Goal: Find specific page/section: Find specific page/section

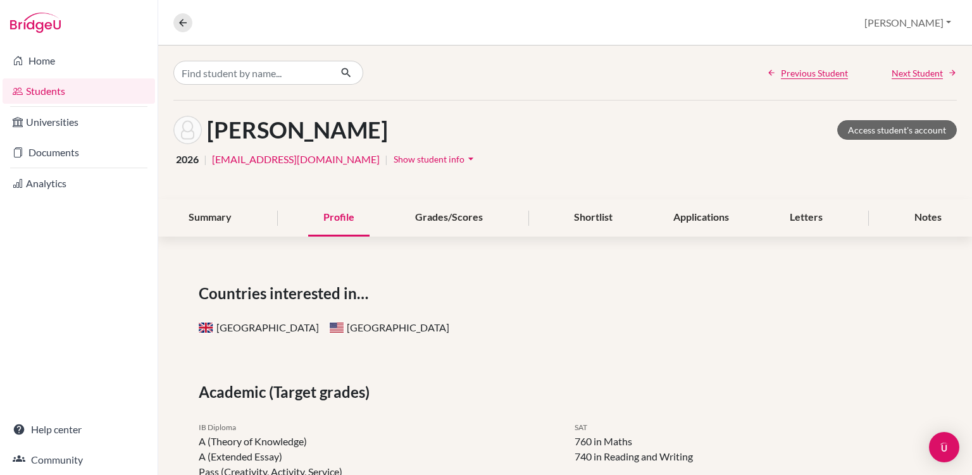
click at [111, 90] on link "Students" at bounding box center [79, 90] width 152 height 25
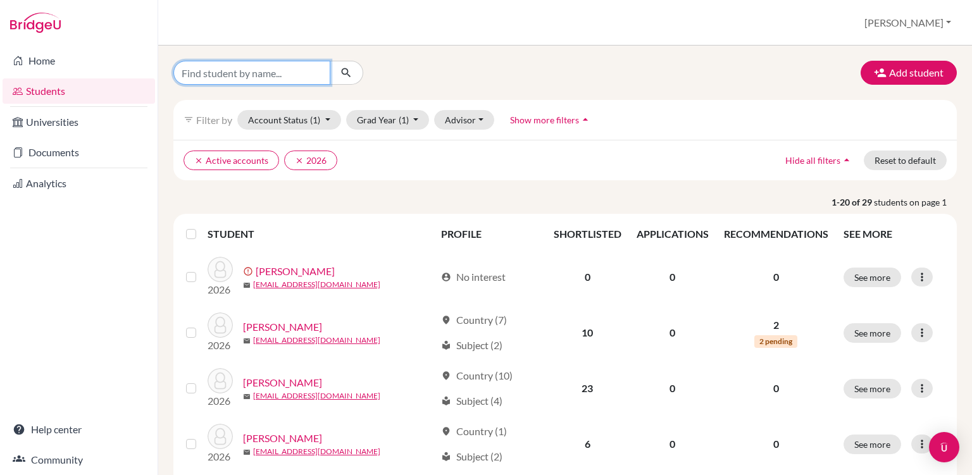
click at [273, 72] on input "Find student by name..." at bounding box center [251, 73] width 157 height 24
type input "[PERSON_NAME]"
click button "submit" at bounding box center [347, 73] width 34 height 24
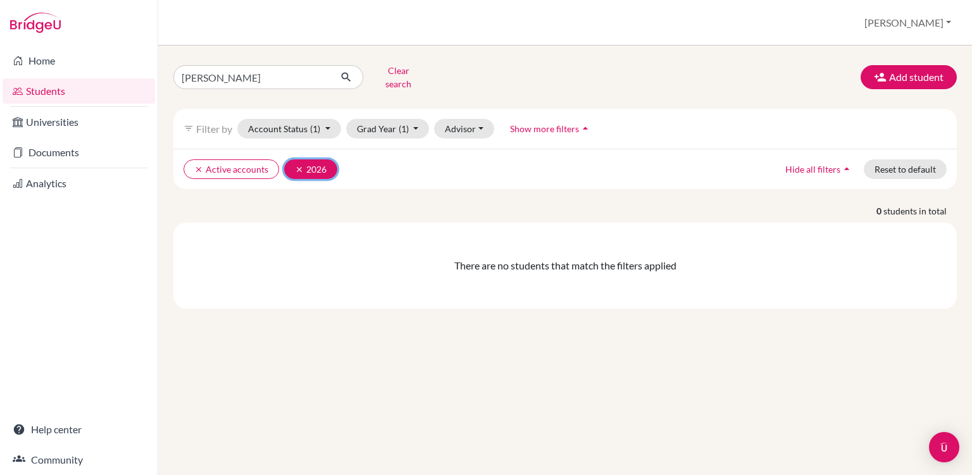
click at [289, 159] on button "clear 2026" at bounding box center [310, 169] width 53 height 20
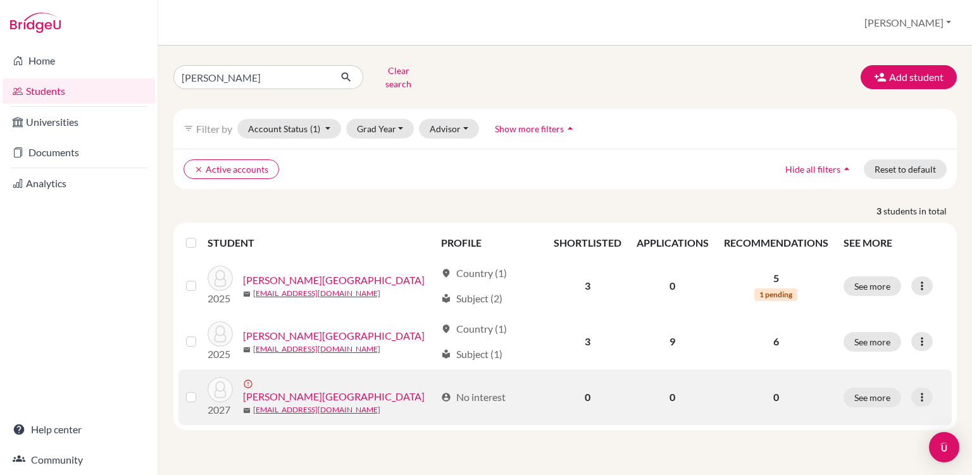
click at [277, 389] on link "[PERSON_NAME][GEOGRAPHIC_DATA]" at bounding box center [334, 396] width 182 height 15
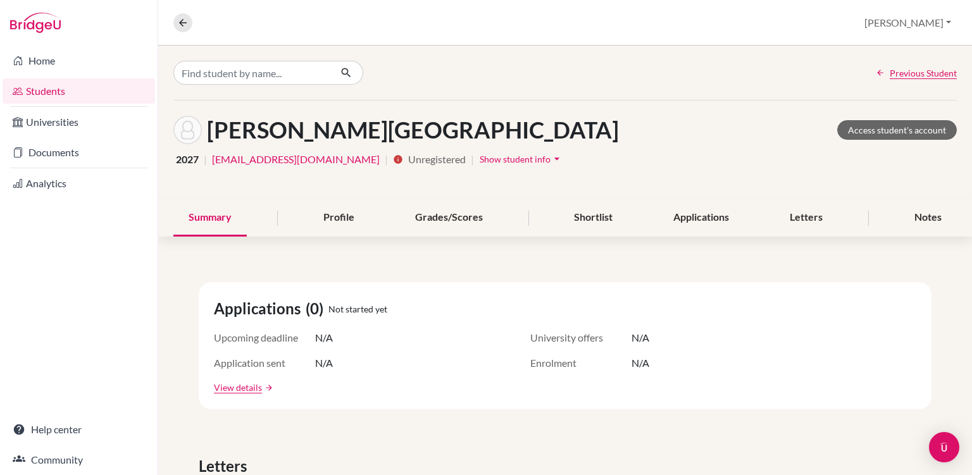
click at [48, 322] on div "Home Students Universities Documents Analytics Help center Community" at bounding box center [79, 261] width 158 height 430
click at [215, 75] on input "Find student by name..." at bounding box center [251, 73] width 157 height 24
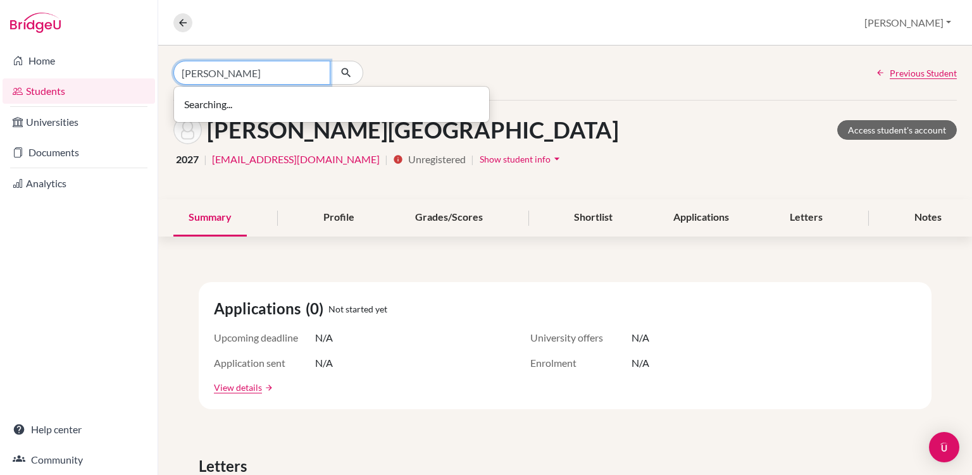
type input "[PERSON_NAME]"
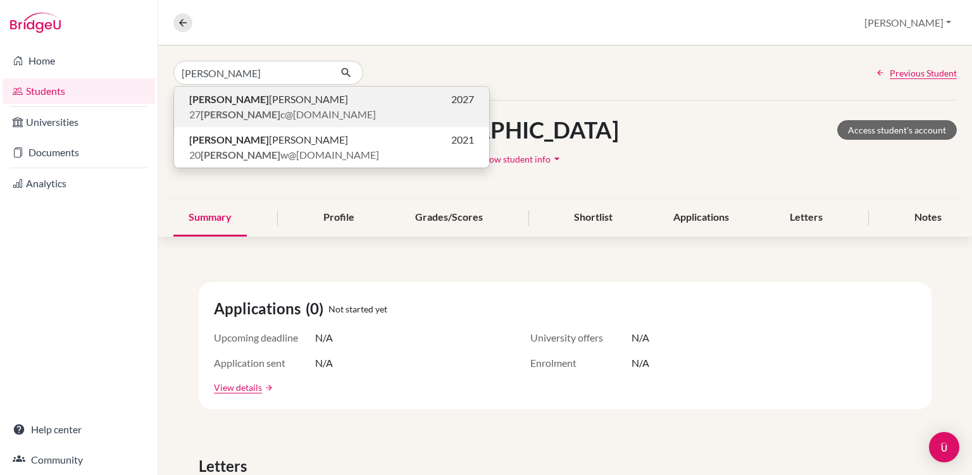
click at [313, 106] on p "[PERSON_NAME] 2027" at bounding box center [331, 99] width 285 height 15
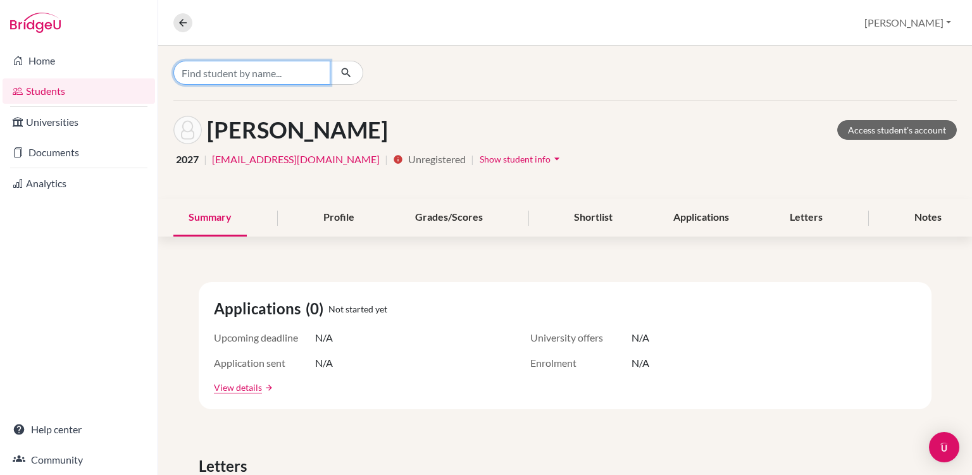
click at [261, 75] on input "Find student by name..." at bounding box center [251, 73] width 157 height 24
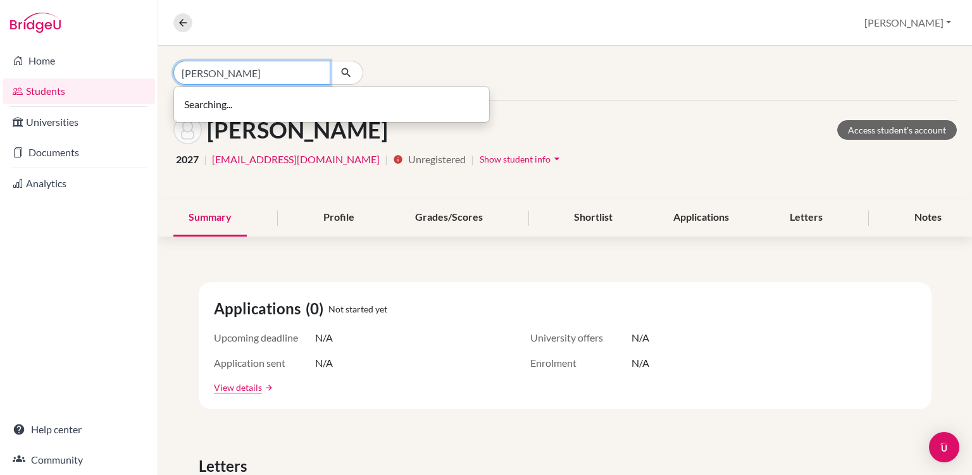
type input "[PERSON_NAME]"
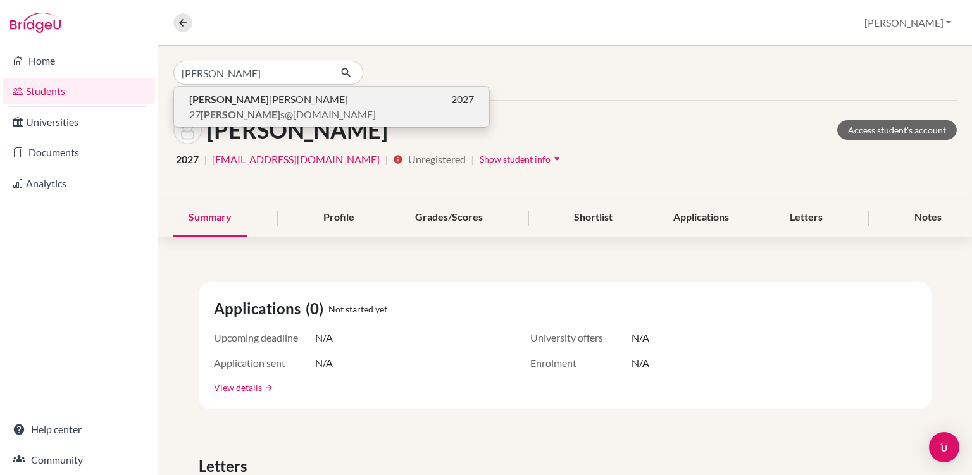
click at [336, 103] on p "[PERSON_NAME] 2027" at bounding box center [331, 99] width 285 height 15
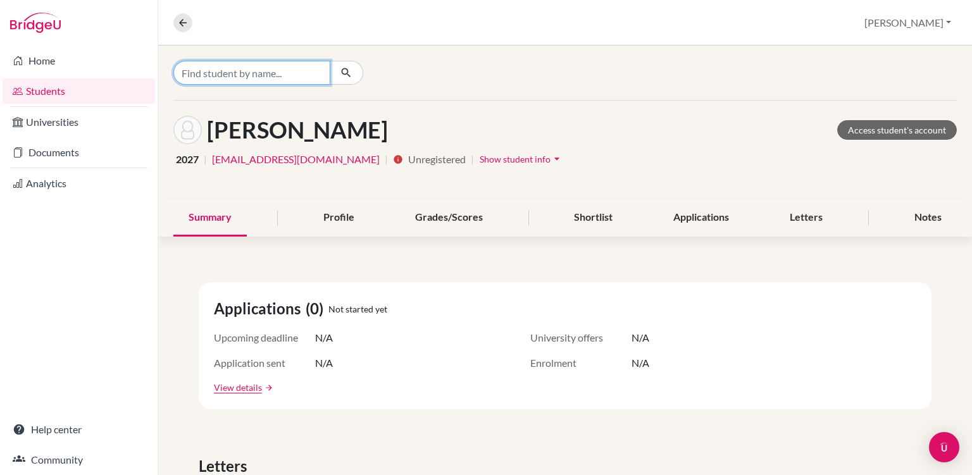
click at [245, 72] on input "Find student by name..." at bounding box center [251, 73] width 157 height 24
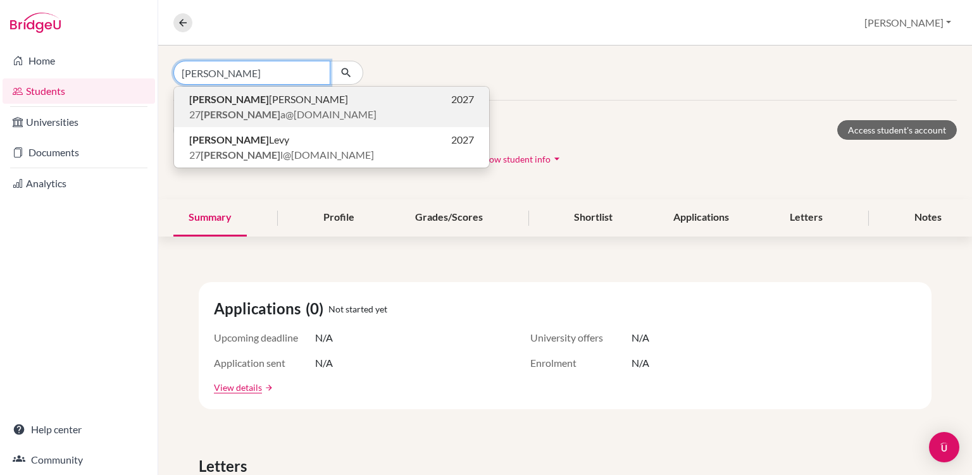
type input "[PERSON_NAME]"
click at [259, 111] on span "27 habib a@[DOMAIN_NAME]" at bounding box center [282, 114] width 187 height 15
